Goal: Task Accomplishment & Management: Complete application form

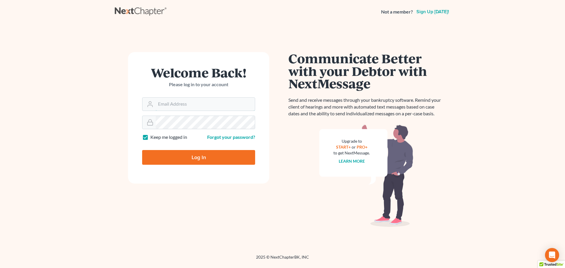
type input "[EMAIL_ADDRESS][DOMAIN_NAME]"
click at [191, 154] on input "Log In" at bounding box center [198, 157] width 113 height 15
type input "Thinking..."
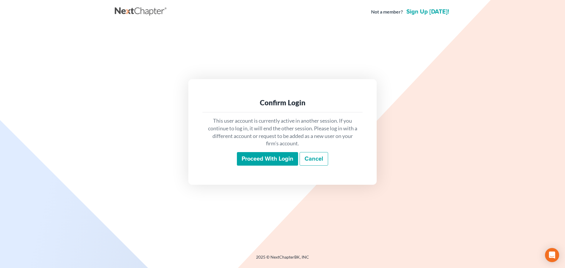
click at [266, 156] on input "Proceed with login" at bounding box center [267, 159] width 61 height 14
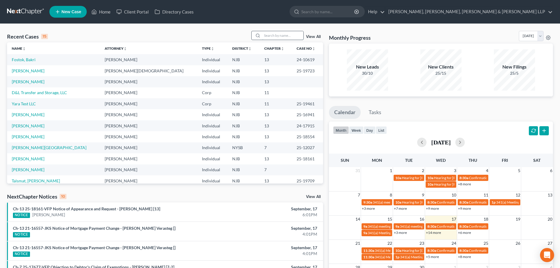
click at [286, 36] on input "search" at bounding box center [282, 35] width 41 height 9
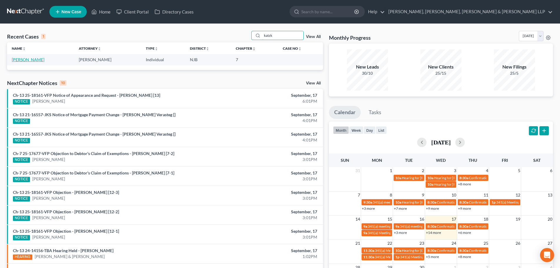
type input "katzk"
click at [26, 59] on link "[PERSON_NAME]" at bounding box center [28, 59] width 33 height 5
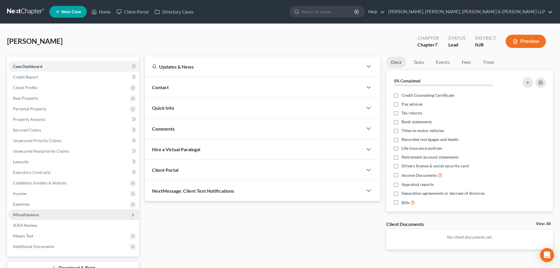
click at [48, 211] on span "Miscellaneous" at bounding box center [73, 214] width 131 height 11
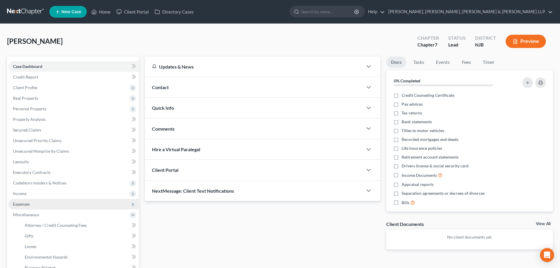
click at [46, 205] on span "Expenses" at bounding box center [73, 204] width 131 height 11
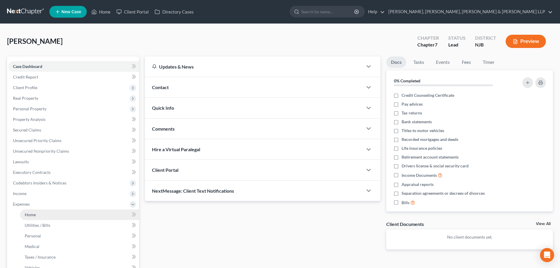
click at [40, 214] on link "Home" at bounding box center [79, 214] width 119 height 11
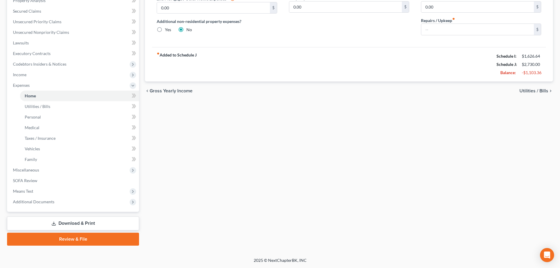
scroll to position [1, 0]
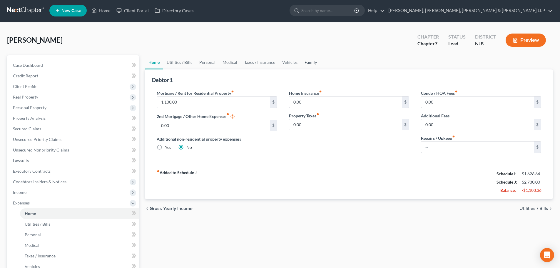
click at [308, 66] on link "Family" at bounding box center [310, 62] width 19 height 14
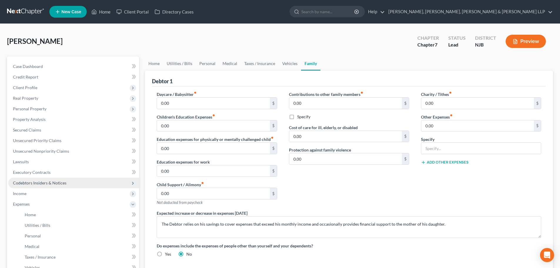
click at [46, 186] on span "Codebtors Insiders & Notices" at bounding box center [73, 183] width 131 height 11
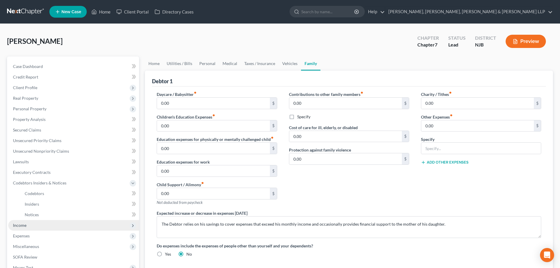
click at [33, 228] on span "Income" at bounding box center [73, 225] width 131 height 11
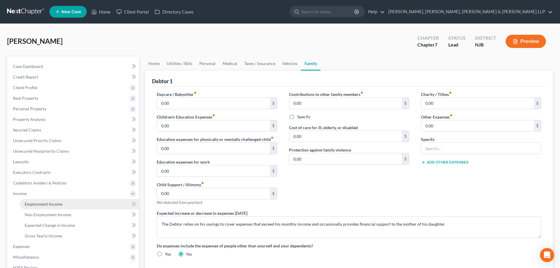
click at [46, 201] on span "Employment Income" at bounding box center [44, 203] width 38 height 5
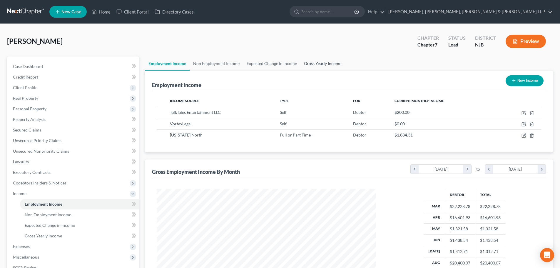
scroll to position [110, 231]
click at [319, 68] on link "Gross Yearly Income" at bounding box center [323, 63] width 44 height 14
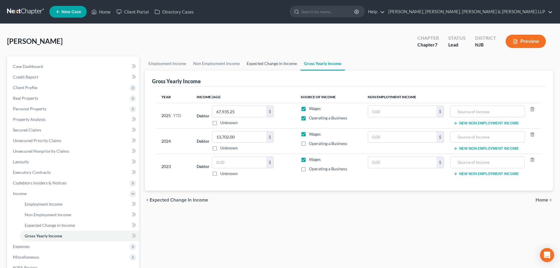
click at [290, 66] on link "Expected Change in Income" at bounding box center [271, 63] width 57 height 14
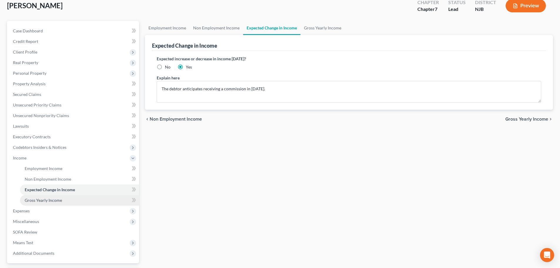
scroll to position [87, 0]
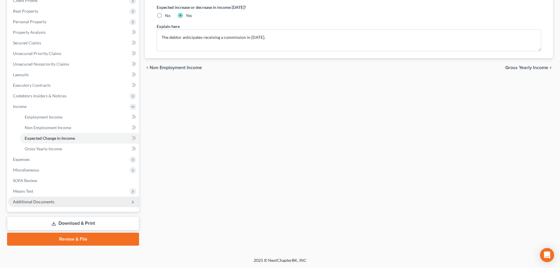
click at [56, 205] on span "Additional Documents" at bounding box center [73, 201] width 131 height 11
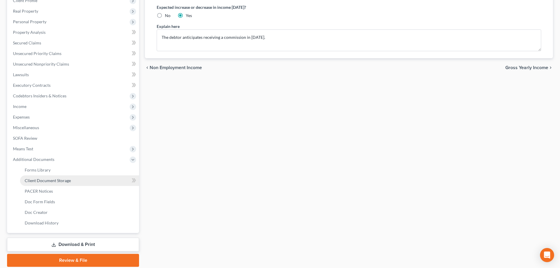
click at [66, 182] on span "Client Document Storage" at bounding box center [48, 180] width 46 height 5
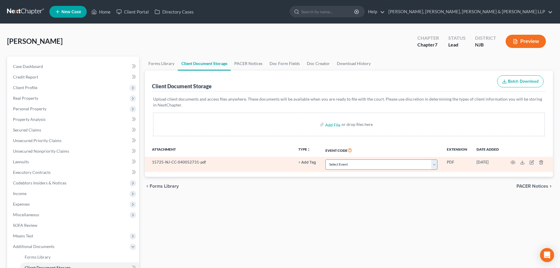
click at [329, 164] on select "Select Event 20 Largest Unsecured Creditors Amended Attorney Compensation State…" at bounding box center [382, 164] width 112 height 10
select select "9"
click at [326, 159] on select "Select Event 20 Largest Unsecured Creditors Amended Attorney Compensation State…" at bounding box center [382, 164] width 112 height 10
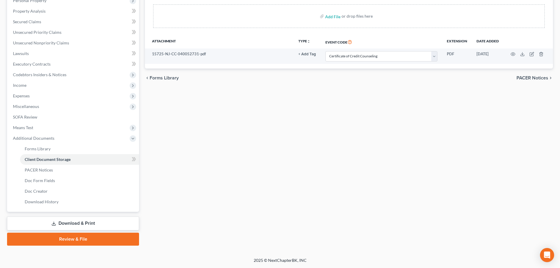
click at [77, 239] on link "Review & File" at bounding box center [73, 239] width 132 height 13
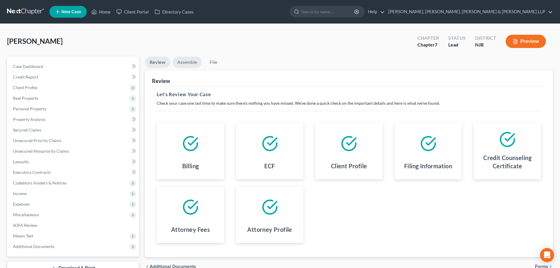
click at [187, 67] on link "Assemble" at bounding box center [187, 61] width 29 height 11
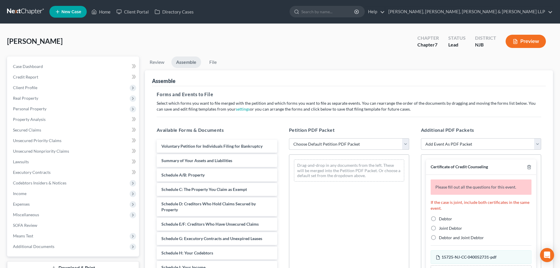
click at [329, 145] on select "Choose Default Petition PDF Packet Complete Bankruptcy Petition (all forms and …" at bounding box center [349, 144] width 120 height 12
select select "0"
click at [289, 138] on select "Choose Default Petition PDF Packet Complete Bankruptcy Petition (all forms and …" at bounding box center [349, 144] width 120 height 12
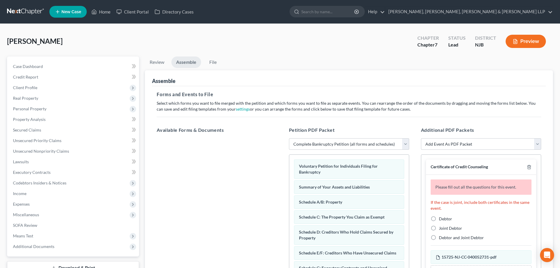
click at [439, 219] on label "Debtor" at bounding box center [445, 219] width 13 height 6
click at [441, 219] on input "Debtor" at bounding box center [443, 218] width 4 height 4
radio input "true"
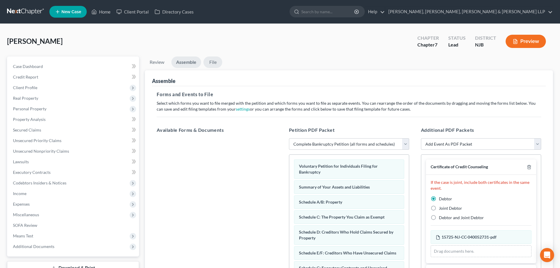
click at [210, 65] on link "File" at bounding box center [213, 61] width 19 height 11
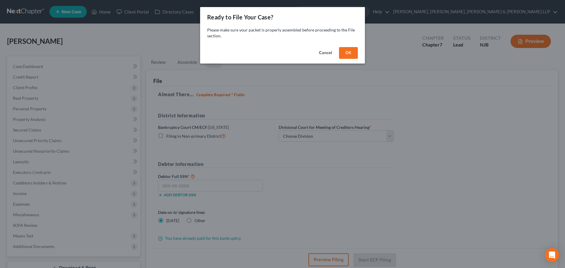
click at [350, 53] on button "OK" at bounding box center [348, 53] width 19 height 12
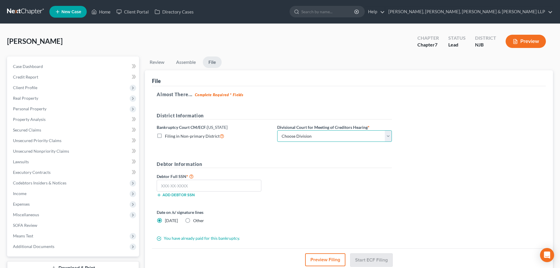
click at [300, 137] on select "Choose Division Camden Camden/Trenton Newark Trenton" at bounding box center [334, 136] width 115 height 12
select select "2"
click at [277, 130] on select "Choose Division Camden Camden/Trenton Newark Trenton" at bounding box center [334, 136] width 115 height 12
click at [28, 86] on span "Client Profile" at bounding box center [25, 87] width 24 height 5
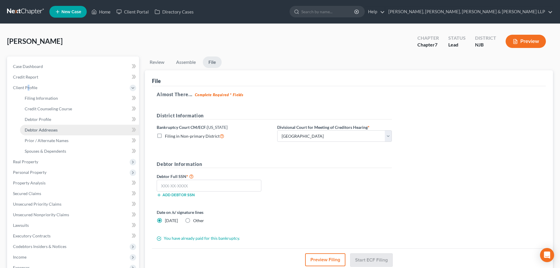
click at [59, 132] on link "Debtor Addresses" at bounding box center [79, 130] width 119 height 11
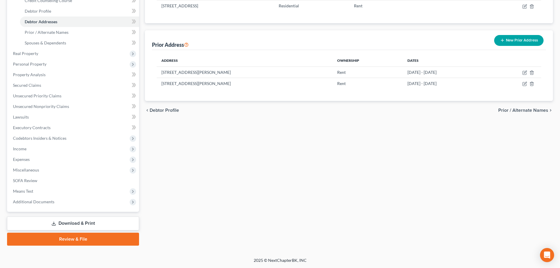
click at [53, 236] on link "Review & File" at bounding box center [73, 239] width 132 height 13
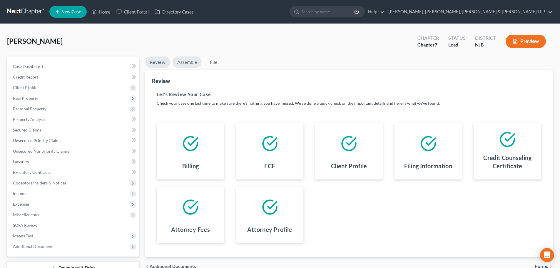
click at [193, 61] on link "Assemble" at bounding box center [187, 61] width 29 height 11
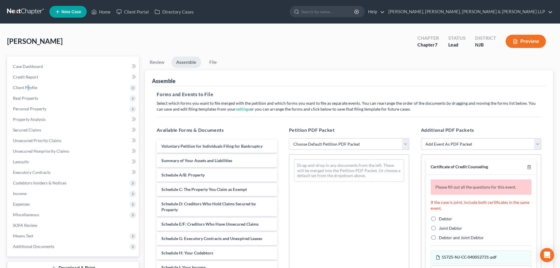
click at [308, 149] on select "Choose Default Petition PDF Packet Complete Bankruptcy Petition (all forms and …" at bounding box center [349, 144] width 120 height 12
select select "0"
click at [289, 138] on select "Choose Default Petition PDF Packet Complete Bankruptcy Petition (all forms and …" at bounding box center [349, 144] width 120 height 12
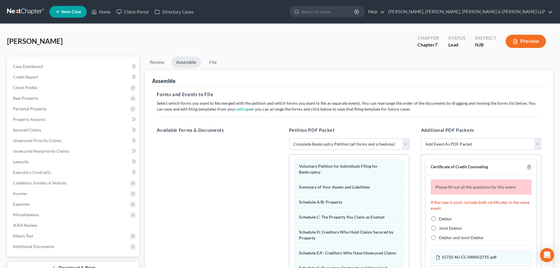
click at [439, 219] on label "Debtor" at bounding box center [445, 219] width 13 height 6
click at [441, 219] on input "Debtor" at bounding box center [443, 218] width 4 height 4
radio input "true"
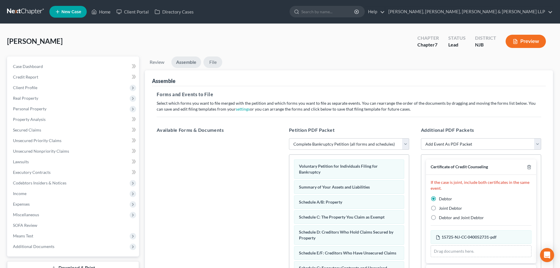
click at [215, 62] on link "File" at bounding box center [213, 61] width 19 height 11
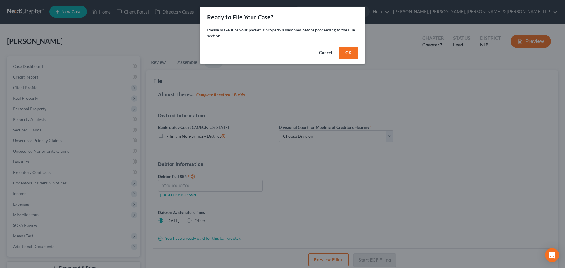
click at [344, 47] on button "OK" at bounding box center [348, 53] width 19 height 12
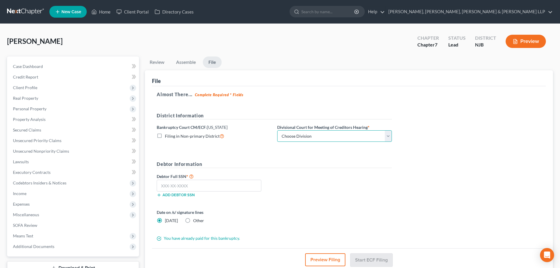
click at [305, 136] on select "Choose Division Camden Camden/Trenton Newark Trenton" at bounding box center [334, 136] width 115 height 12
select select "2"
click at [277, 130] on select "Choose Division Camden Camden/Trenton Newark Trenton" at bounding box center [334, 136] width 115 height 12
click at [208, 183] on input "text" at bounding box center [209, 186] width 105 height 12
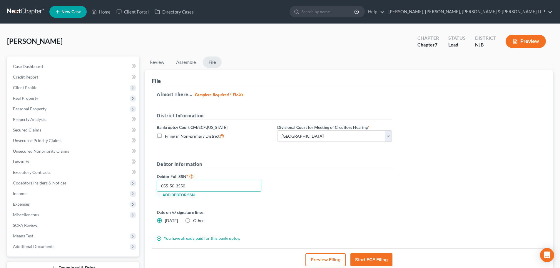
type input "055-50-3550"
click at [380, 259] on button "Start ECF Filing" at bounding box center [372, 259] width 42 height 13
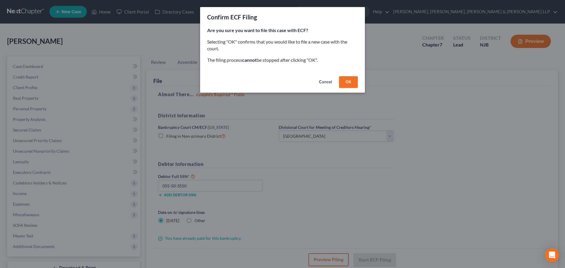
click at [352, 83] on button "OK" at bounding box center [348, 82] width 19 height 12
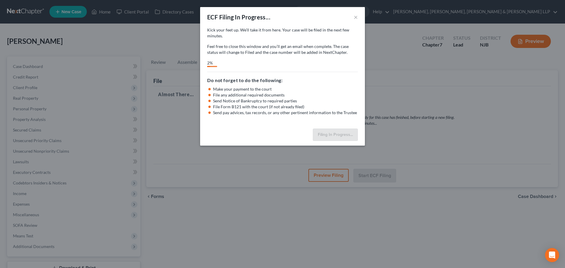
select select "2"
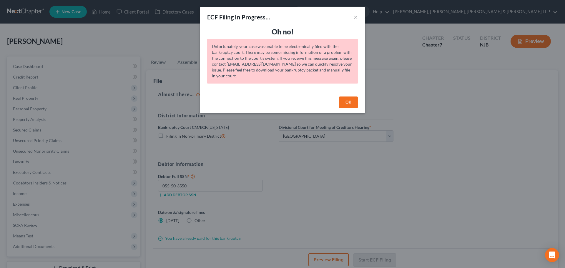
click at [348, 102] on button "OK" at bounding box center [348, 102] width 19 height 12
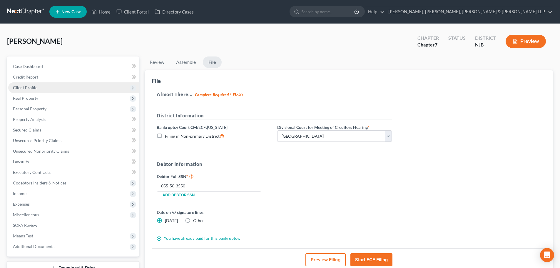
click at [41, 91] on span "Client Profile" at bounding box center [73, 87] width 131 height 11
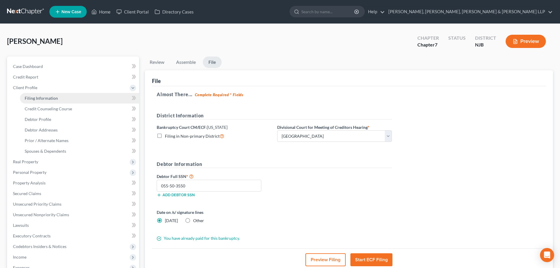
click at [40, 94] on link "Filing Information" at bounding box center [79, 98] width 119 height 11
select select "1"
select select "0"
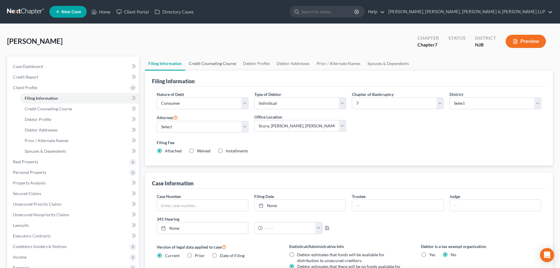
drag, startPoint x: 207, startPoint y: 65, endPoint x: 222, endPoint y: 60, distance: 15.4
click at [207, 65] on link "Credit Counseling Course" at bounding box center [212, 63] width 54 height 14
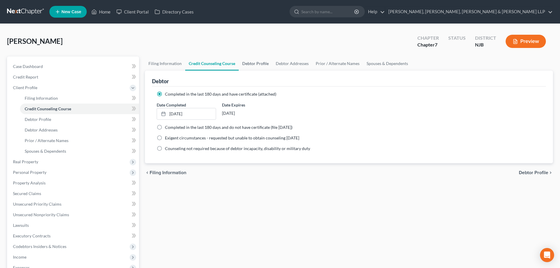
drag, startPoint x: 249, startPoint y: 59, endPoint x: 257, endPoint y: 57, distance: 8.4
click at [249, 59] on link "Debtor Profile" at bounding box center [256, 63] width 34 height 14
select select "0"
select select "1"
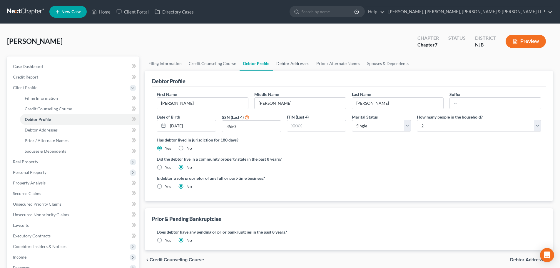
drag, startPoint x: 289, startPoint y: 65, endPoint x: 292, endPoint y: 64, distance: 3.0
click at [289, 65] on link "Debtor Addresses" at bounding box center [293, 63] width 40 height 14
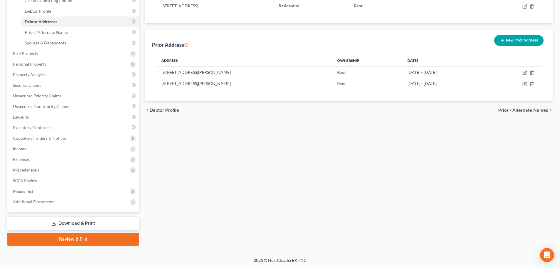
click at [48, 239] on link "Review & File" at bounding box center [73, 239] width 132 height 13
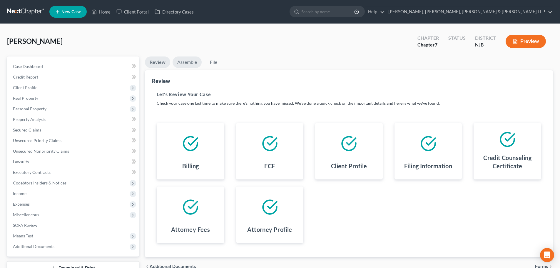
click at [190, 61] on link "Assemble" at bounding box center [187, 61] width 29 height 11
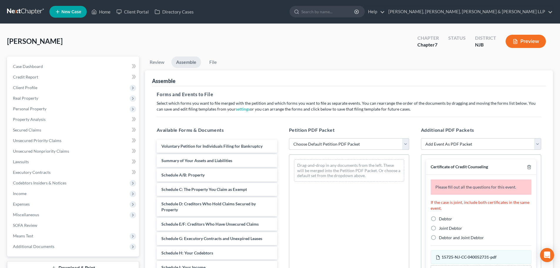
click at [326, 144] on select "Choose Default Petition PDF Packet Complete Bankruptcy Petition (all forms and …" at bounding box center [349, 144] width 120 height 12
select select "0"
click at [289, 138] on select "Choose Default Petition PDF Packet Complete Bankruptcy Petition (all forms and …" at bounding box center [349, 144] width 120 height 12
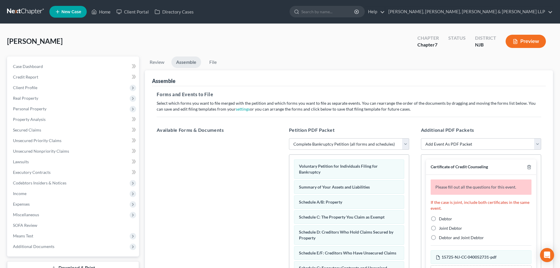
click at [439, 216] on label "Debtor" at bounding box center [445, 219] width 13 height 6
click at [441, 216] on input "Debtor" at bounding box center [443, 218] width 4 height 4
radio input "true"
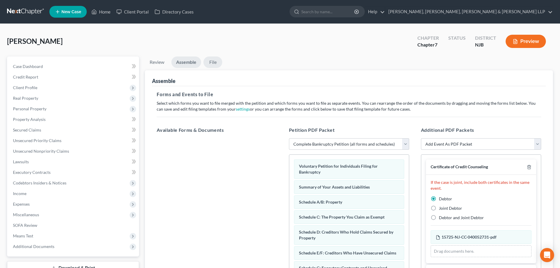
click at [215, 64] on link "File" at bounding box center [213, 61] width 19 height 11
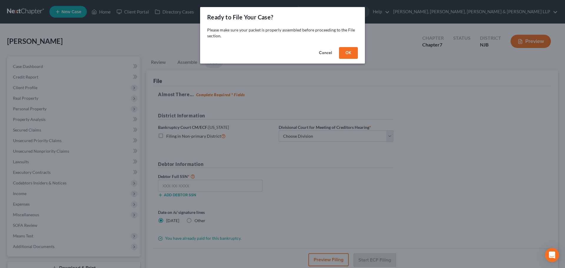
click at [365, 52] on div "Ready to File Your Case? Please make sure your packet is properly assembled bef…" at bounding box center [282, 134] width 565 height 268
click at [349, 53] on button "OK" at bounding box center [348, 53] width 19 height 12
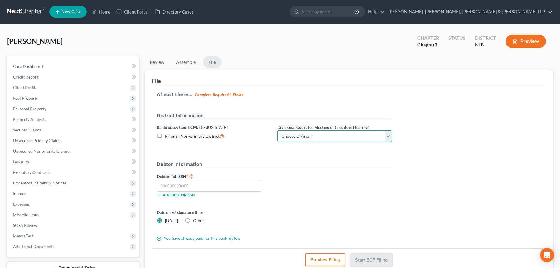
click at [314, 136] on select "Choose Division Camden Camden/Trenton Newark Trenton" at bounding box center [334, 136] width 115 height 12
select select "2"
click at [277, 130] on select "Choose Division Camden Camden/Trenton Newark Trenton" at bounding box center [334, 136] width 115 height 12
click at [183, 180] on input "text" at bounding box center [209, 186] width 105 height 12
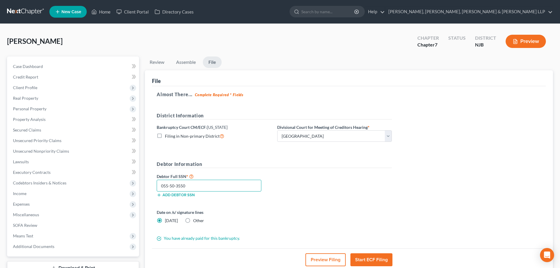
type input "055-50-3550"
click at [371, 257] on button "Start ECF Filing" at bounding box center [372, 259] width 42 height 13
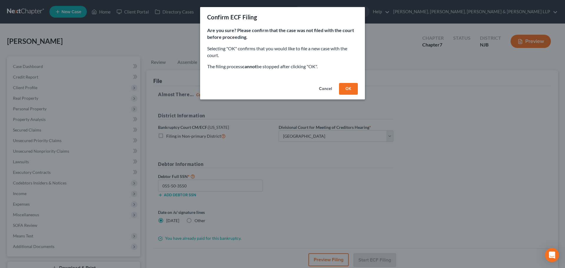
click at [346, 85] on button "OK" at bounding box center [348, 89] width 19 height 12
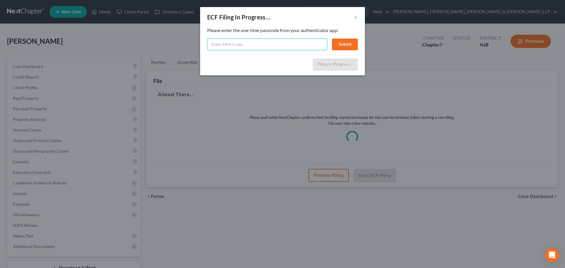
click at [293, 46] on input "text" at bounding box center [267, 45] width 120 height 12
type input "980184"
click at [336, 42] on button "Submit" at bounding box center [345, 45] width 26 height 12
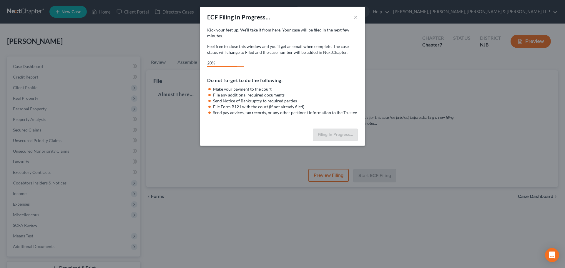
select select "2"
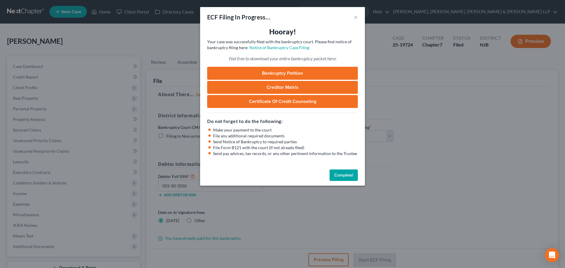
click at [198, 36] on div "ECF Filing In Progress... × Hooray! Your case was successfully filed with the b…" at bounding box center [282, 134] width 565 height 268
click at [161, 39] on div "ECF Filing In Progress... × Hooray! Your case was successfully filed with the b…" at bounding box center [282, 134] width 565 height 268
click at [357, 19] on button "×" at bounding box center [356, 17] width 4 height 7
